Goal: Communication & Community: Answer question/provide support

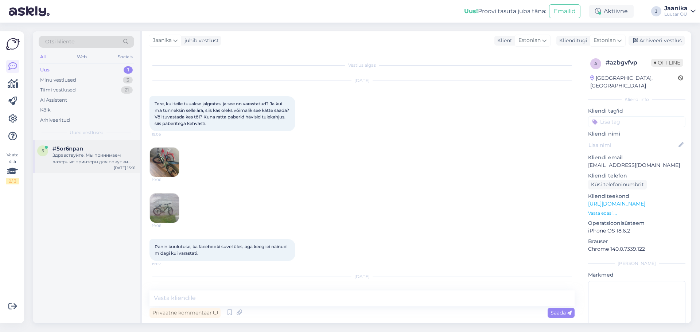
scroll to position [618, 0]
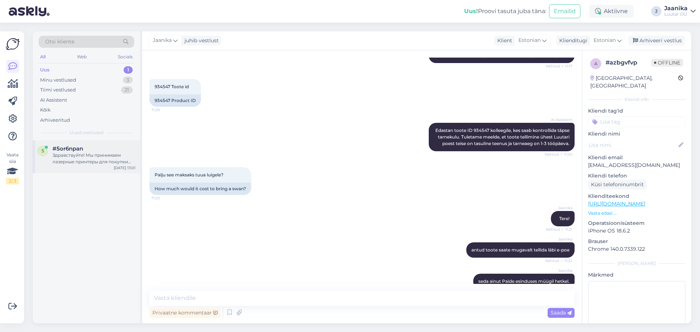
click at [93, 164] on div "Здравствуйте! Мы принимаем лазерные принтеры для покупки или в качестве залога.…" at bounding box center [94, 158] width 83 height 13
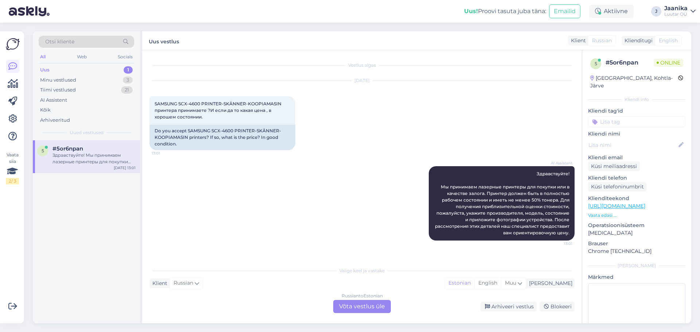
click at [373, 307] on div "Russian to Estonian Võta vestlus üle" at bounding box center [362, 306] width 58 height 13
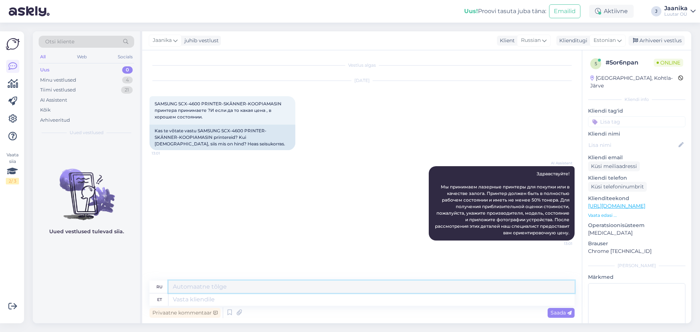
click at [222, 284] on textarea at bounding box center [372, 287] width 406 height 12
click at [225, 299] on textarea at bounding box center [372, 300] width 406 height 12
type textarea "Tere"
type textarea "Привет"
type textarea "T"
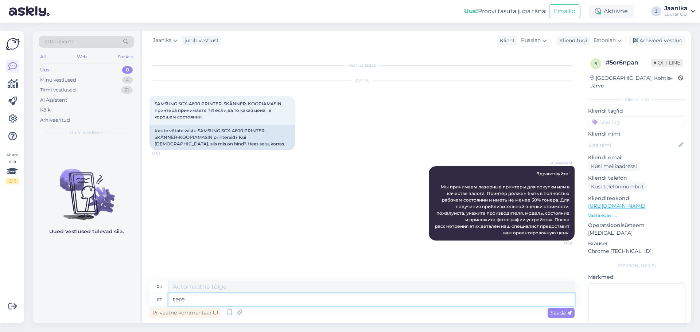
type textarea "tere"
type textarea "привет"
type textarea "tere päevast"
type textarea "добрый день"
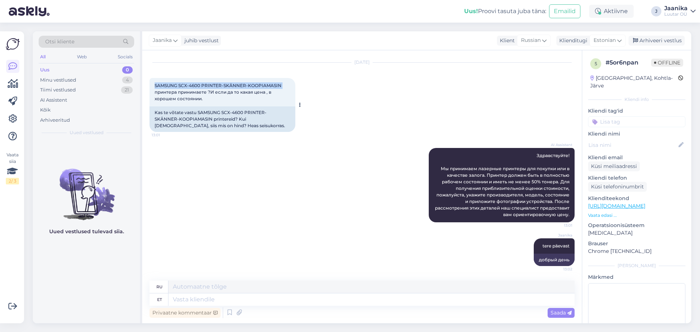
drag, startPoint x: 154, startPoint y: 84, endPoint x: 282, endPoint y: 84, distance: 127.7
click at [282, 84] on div "SAMSUNG SCX-4600 PRINTER-SKÄNNER-KOOP​IAMASIN принтера принимаете ?И если да то…" at bounding box center [223, 92] width 146 height 28
copy span "SAMSUNG SCX-4600 PRINTER-SKÄNNER-KOOP​IAMASIN"
